Goal: Task Accomplishment & Management: Manage account settings

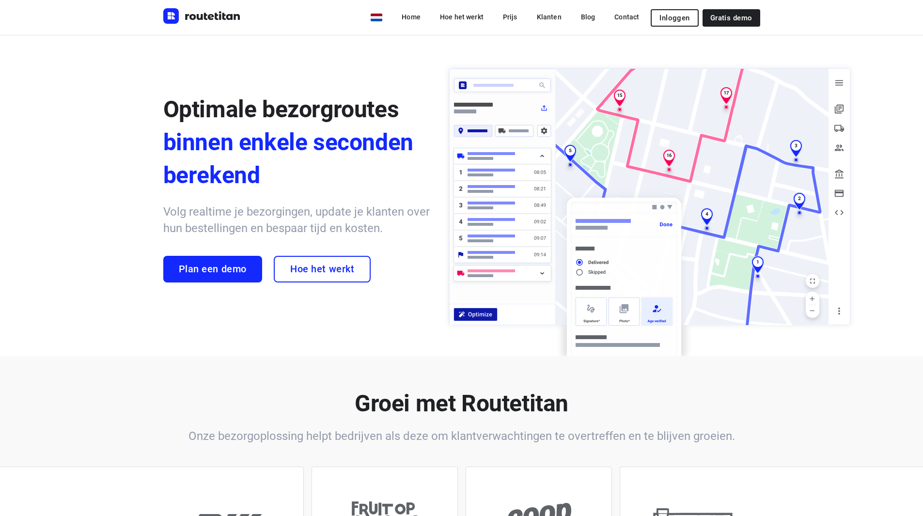
click at [675, 16] on span "Inloggen" at bounding box center [674, 18] width 30 height 8
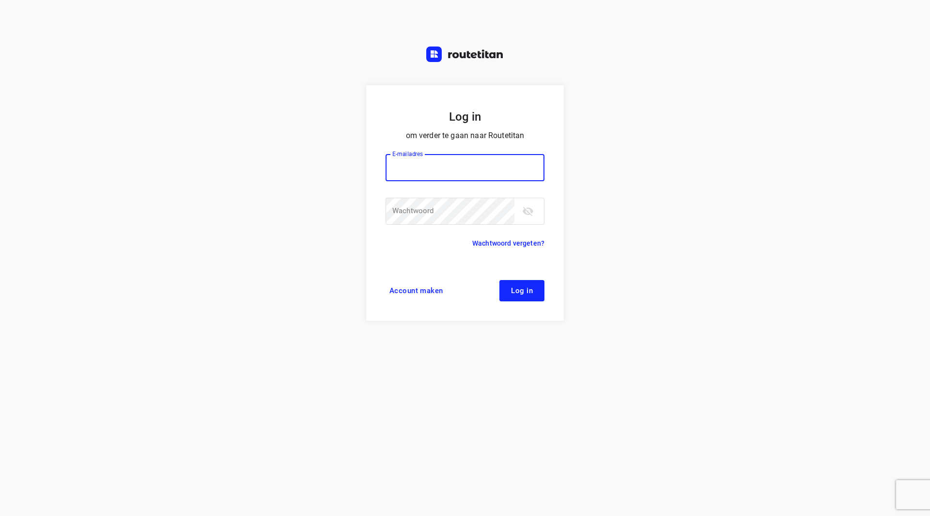
type input "remco@fruitopjewerk.nl"
click at [526, 213] on icon "toggle password visibility" at bounding box center [528, 211] width 11 height 9
click at [528, 294] on span "Log in" at bounding box center [522, 291] width 22 height 8
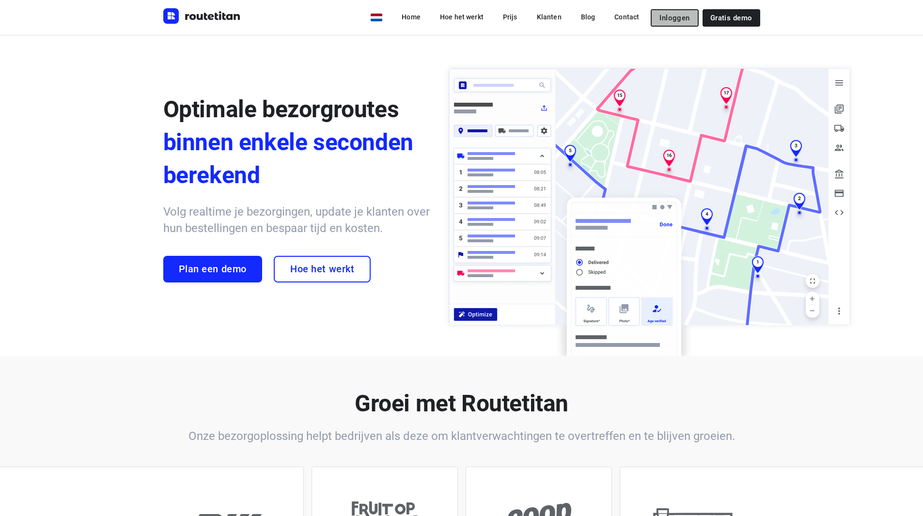
click at [659, 16] on button "Inloggen" at bounding box center [674, 17] width 47 height 17
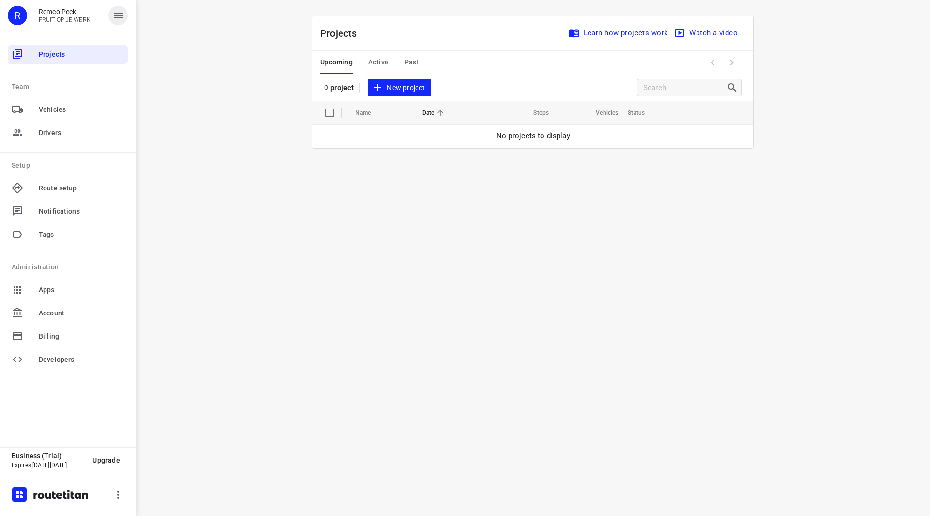
click at [109, 15] on button "button" at bounding box center [118, 15] width 19 height 19
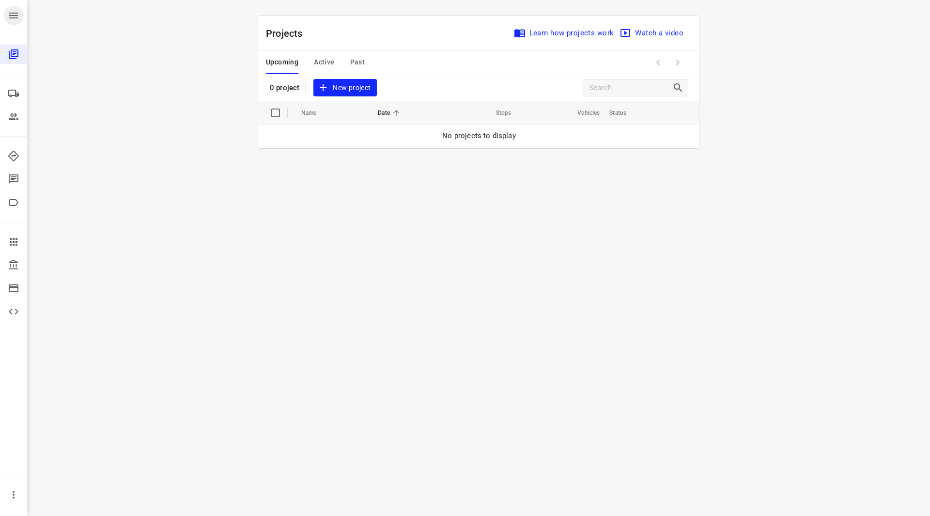
click at [12, 17] on icon "button" at bounding box center [14, 16] width 12 height 12
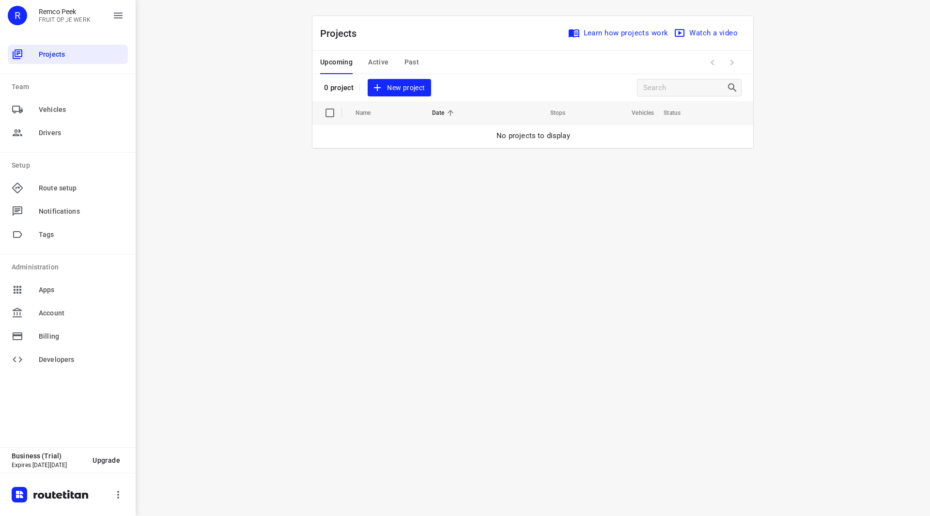
click at [391, 60] on div "Upcoming Active Past" at bounding box center [377, 62] width 114 height 23
click at [406, 60] on span "Past" at bounding box center [412, 62] width 15 height 12
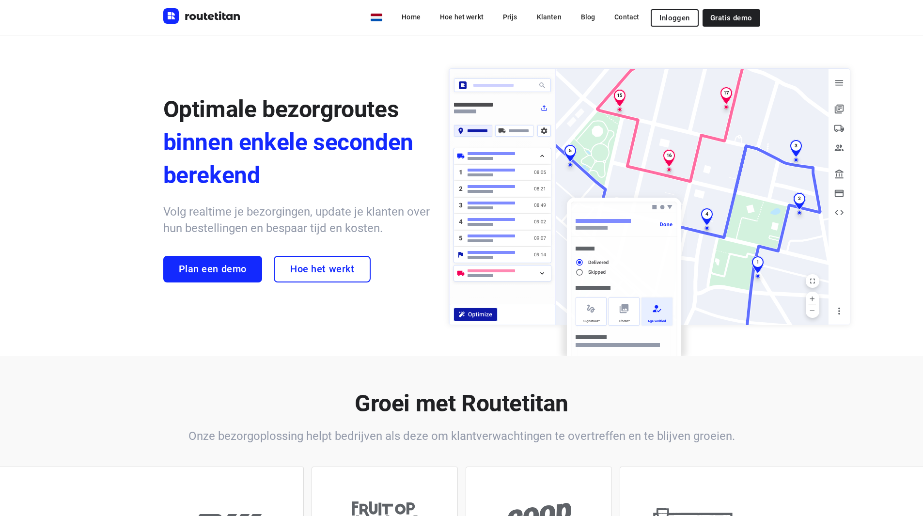
click at [683, 18] on span "Inloggen" at bounding box center [674, 18] width 30 height 8
